Goal: Check status: Check status

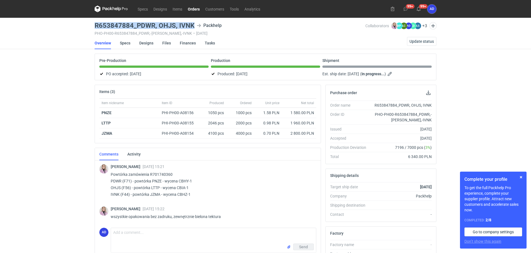
click at [190, 8] on link "Orders" at bounding box center [193, 9] width 17 height 7
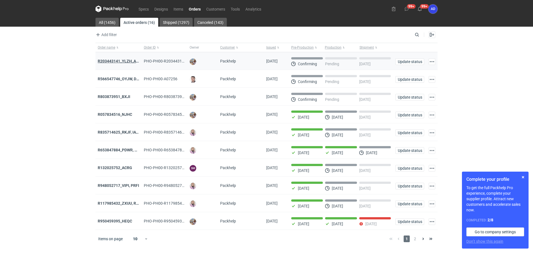
click at [126, 60] on strong "R203443141_YLZH_AHYW" at bounding box center [121, 61] width 47 height 4
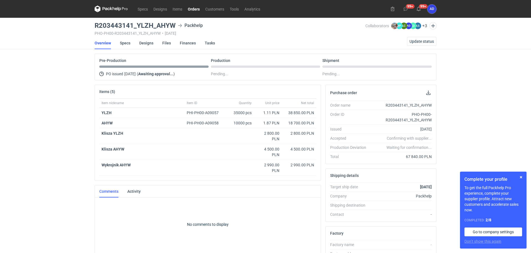
click at [192, 10] on link "Orders" at bounding box center [193, 9] width 17 height 7
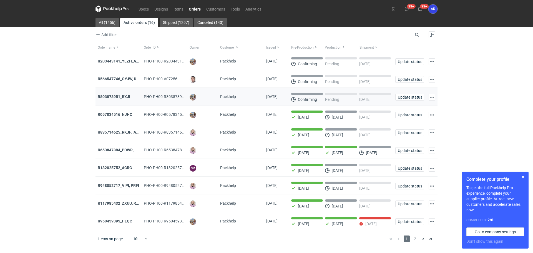
click at [118, 100] on div "R803873951_BXJI" at bounding box center [118, 97] width 46 height 18
click at [118, 98] on strong "R803873951_BXJI" at bounding box center [114, 96] width 32 height 4
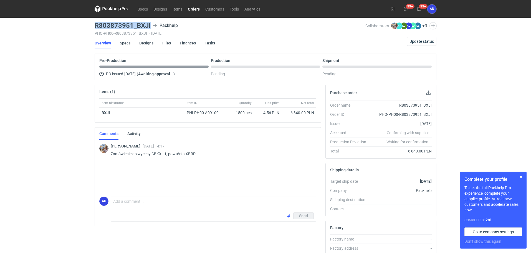
drag, startPoint x: 151, startPoint y: 26, endPoint x: 90, endPoint y: 26, distance: 60.5
click at [90, 26] on div "Specs Designs Items Orders Customers Tools Analytics 99+ 99+ AD [PERSON_NAME] […" at bounding box center [265, 126] width 531 height 253
copy h3 "R803873951_BXJI"
click at [191, 9] on link "Orders" at bounding box center [193, 9] width 17 height 7
